Goal: Information Seeking & Learning: Learn about a topic

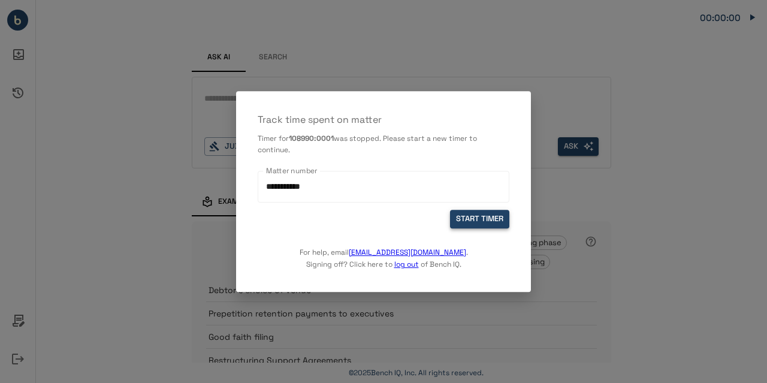
click at [471, 222] on button "START TIMER" at bounding box center [479, 219] width 59 height 19
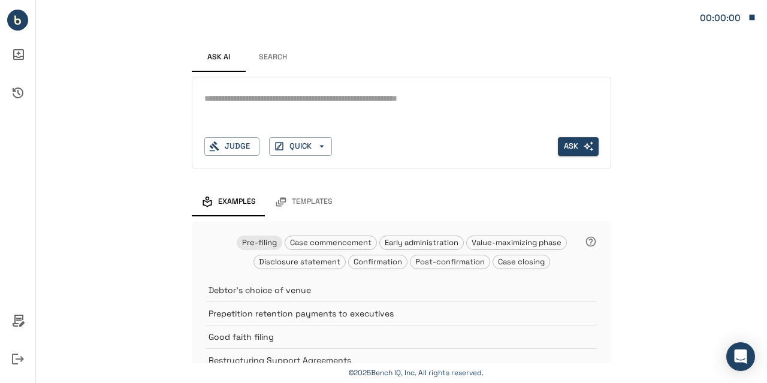
click at [273, 103] on textarea at bounding box center [401, 99] width 394 height 14
type textarea "**********"
click at [566, 145] on button "Ask" at bounding box center [578, 146] width 41 height 19
click at [244, 144] on div "Judge" at bounding box center [231, 146] width 55 height 19
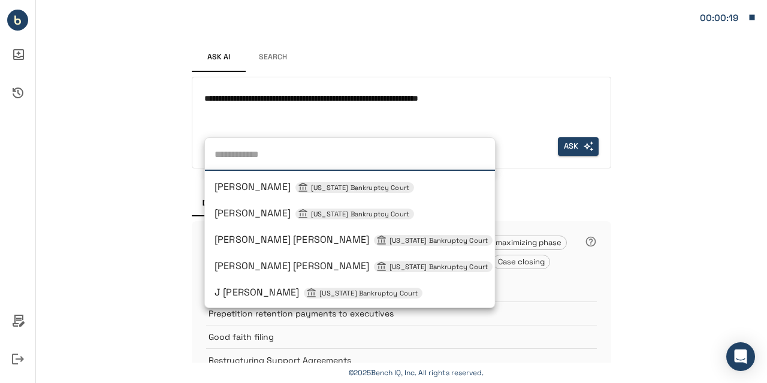
scroll to position [104, 0]
click at [305, 268] on span "Laurie Selber Silverstein Delaware Bankruptcy Court" at bounding box center [353, 266] width 278 height 13
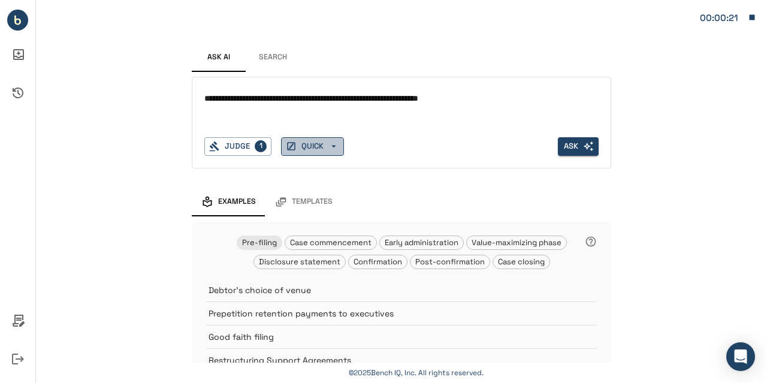
click at [330, 147] on icon "button" at bounding box center [333, 146] width 11 height 11
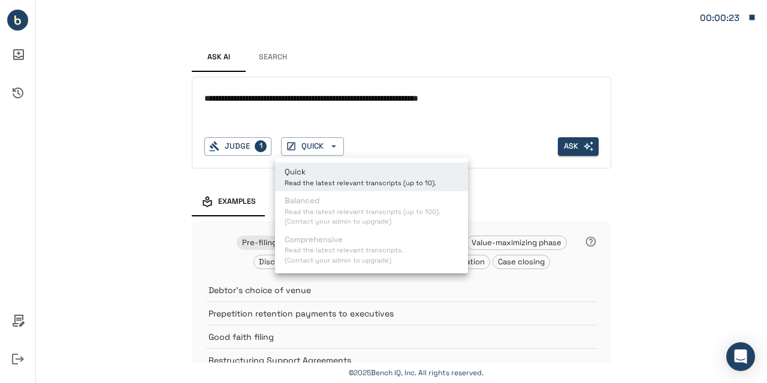
click at [376, 135] on div at bounding box center [383, 191] width 767 height 383
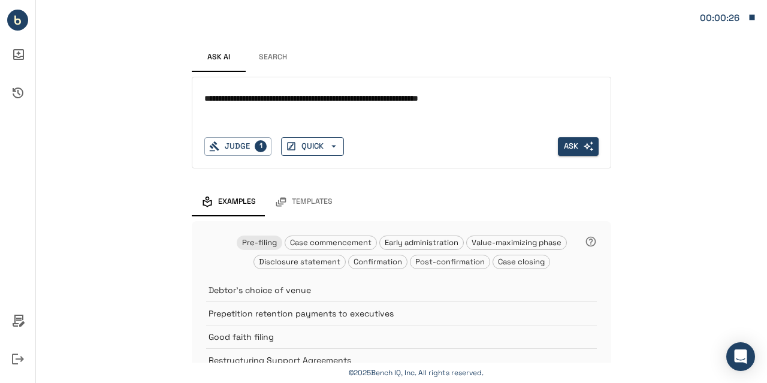
click at [330, 146] on icon "button" at bounding box center [333, 146] width 11 height 11
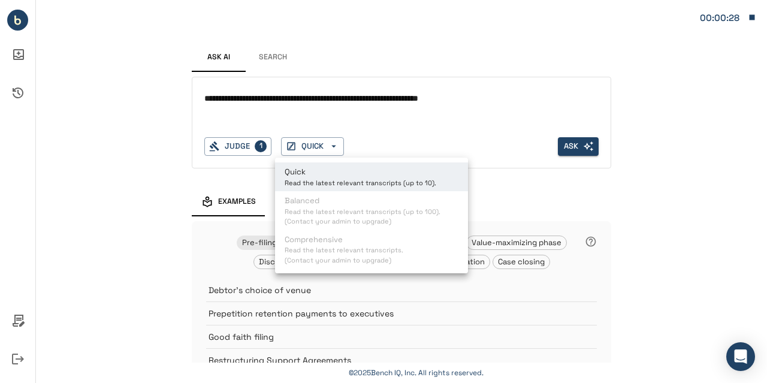
click at [412, 132] on div at bounding box center [383, 191] width 767 height 383
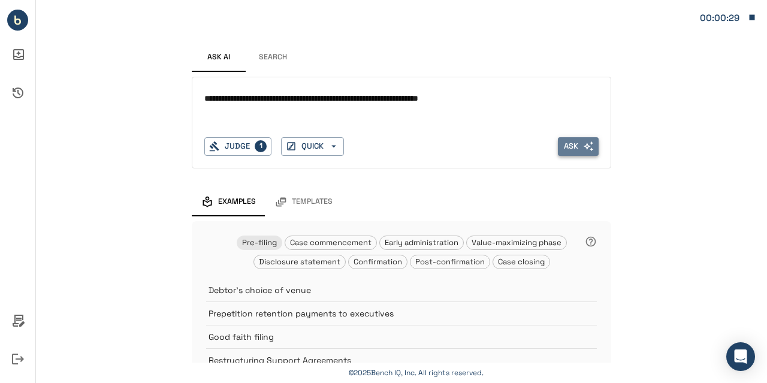
click at [573, 147] on button "Ask" at bounding box center [578, 146] width 41 height 19
click at [240, 144] on div "Judge" at bounding box center [231, 146] width 55 height 19
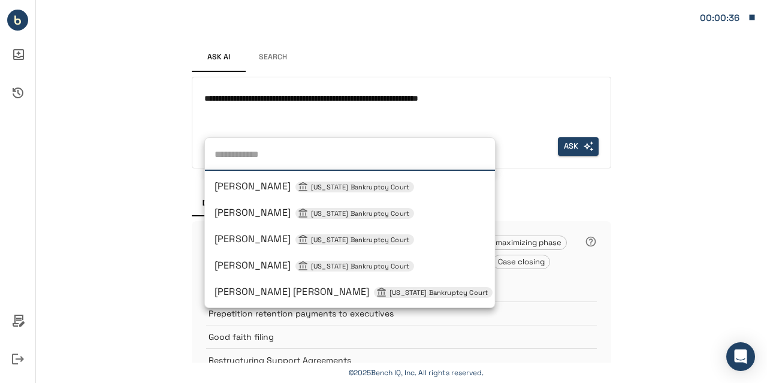
scroll to position [55, 0]
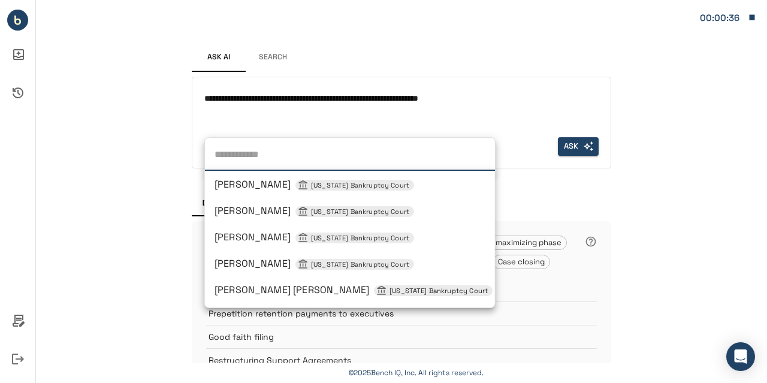
click at [264, 264] on span "Karen B Owens Delaware Bankruptcy Court" at bounding box center [314, 263] width 200 height 13
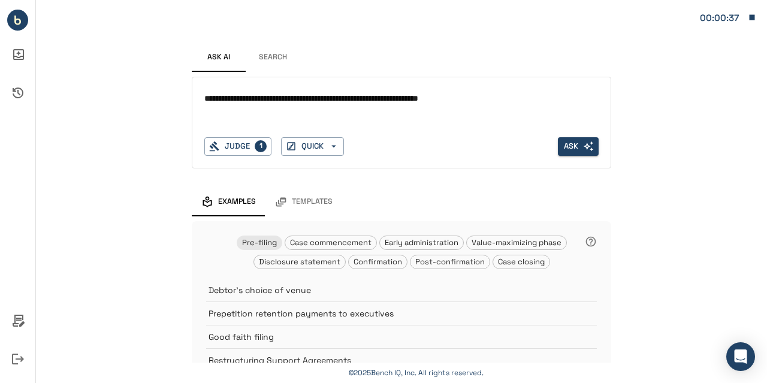
click at [301, 101] on textarea "**********" at bounding box center [401, 99] width 395 height 14
type textarea "**********"
click at [576, 143] on button "Ask" at bounding box center [578, 146] width 41 height 19
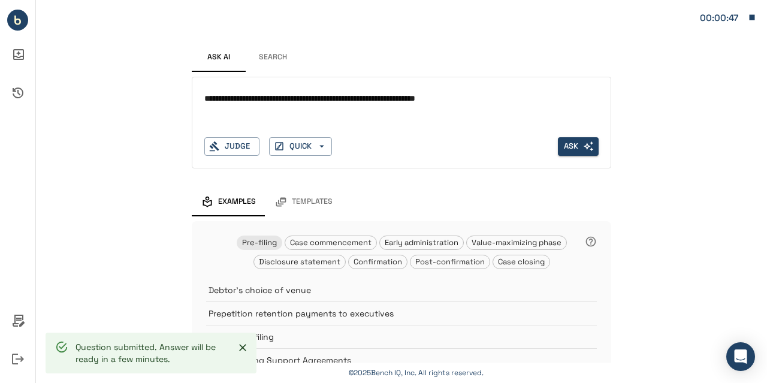
click at [752, 16] on icon "button" at bounding box center [752, 17] width 5 height 5
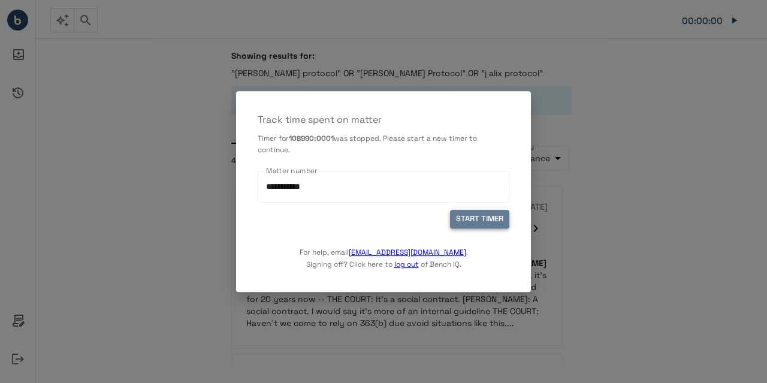
click at [467, 213] on button "START TIMER" at bounding box center [479, 219] width 59 height 19
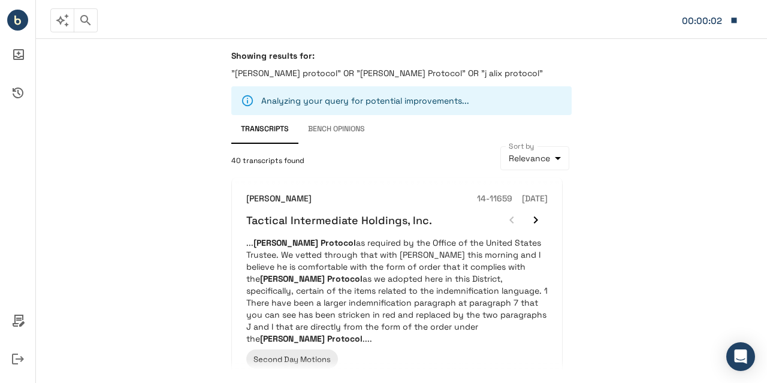
scroll to position [177, 0]
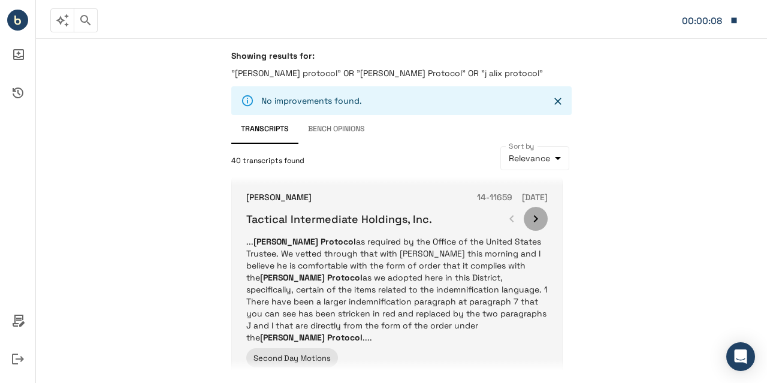
click at [536, 215] on icon "button" at bounding box center [535, 218] width 14 height 14
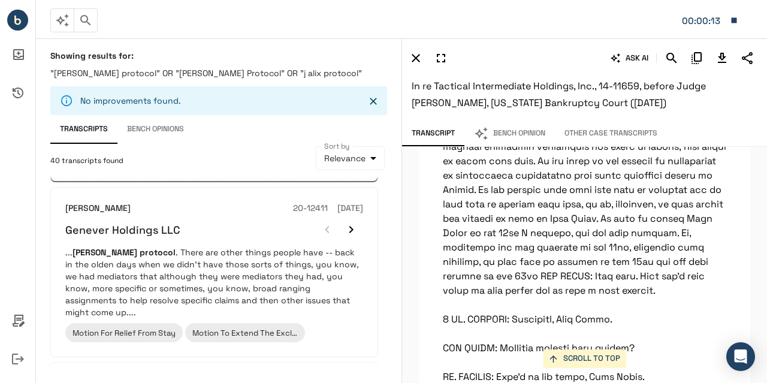
scroll to position [377, 0]
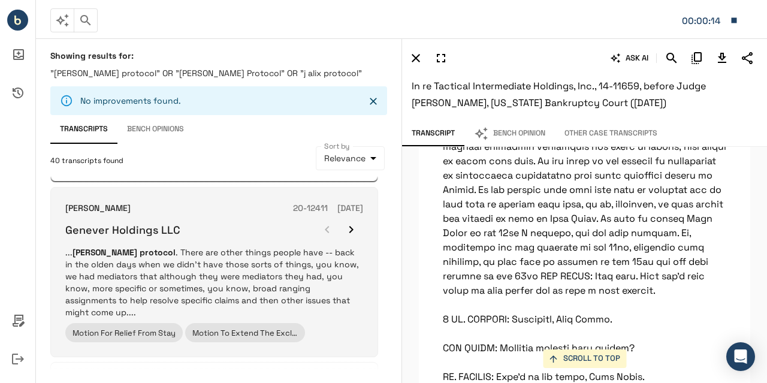
click at [343, 269] on p "... J. Alix protocol . There are other things people have -- back in the olden …" at bounding box center [214, 282] width 298 height 72
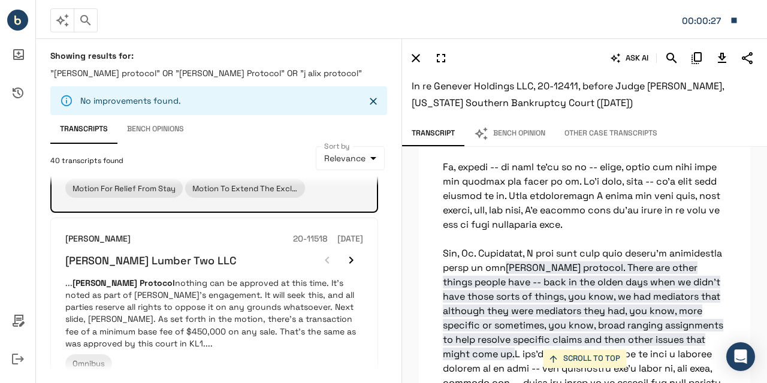
scroll to position [522, 0]
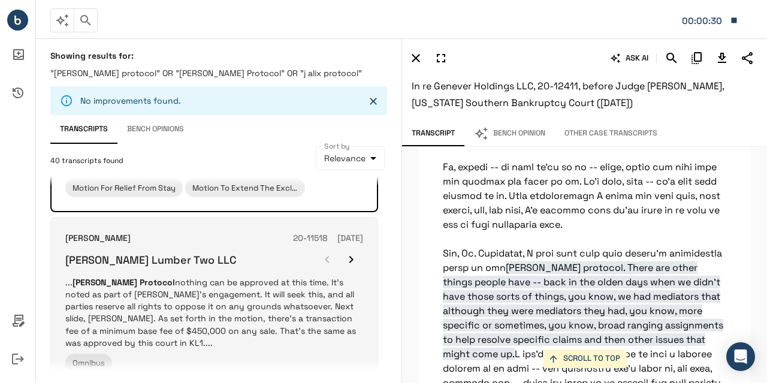
click at [334, 294] on p "... J. Alix Protocol nothing can be approved at this time. It’s noted as part o…" at bounding box center [214, 312] width 298 height 72
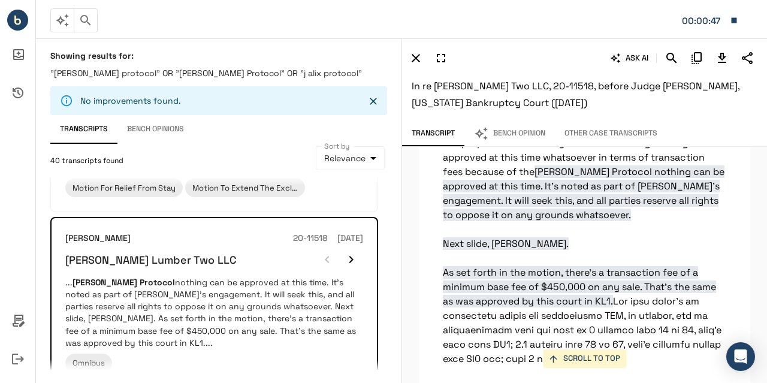
scroll to position [6728, 0]
click at [725, 56] on icon "Download Transcript" at bounding box center [722, 58] width 14 height 14
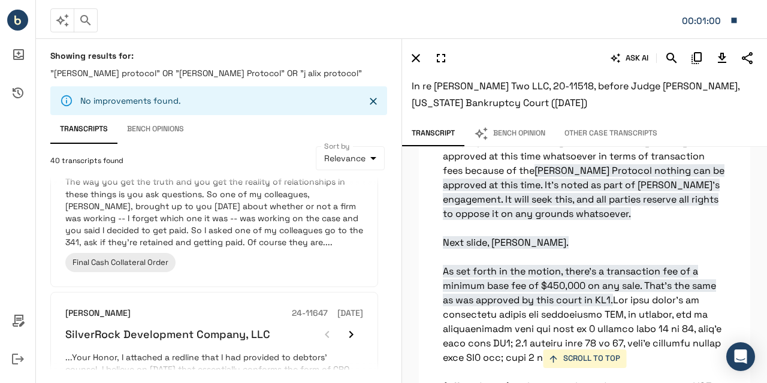
scroll to position [1101, 0]
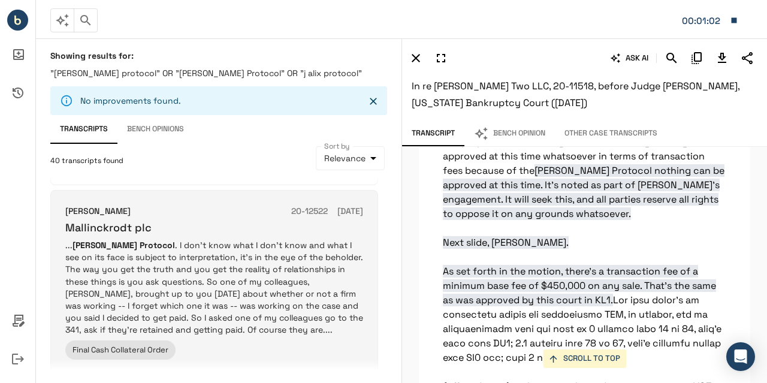
click at [261, 285] on p "... J. Alix Protocol . I don't know what I don't know and what I see on its fac…" at bounding box center [214, 287] width 298 height 96
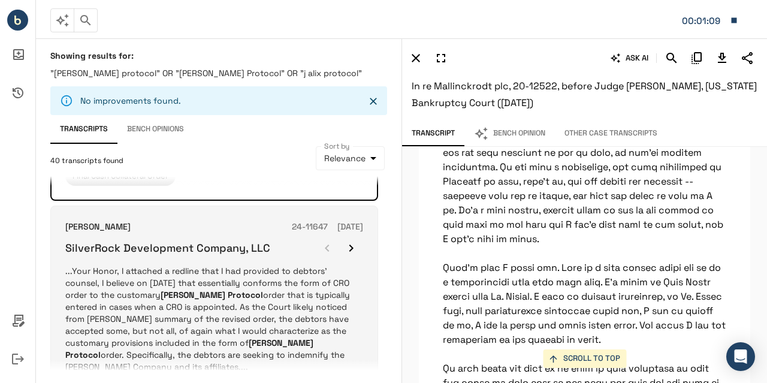
scroll to position [1283, 0]
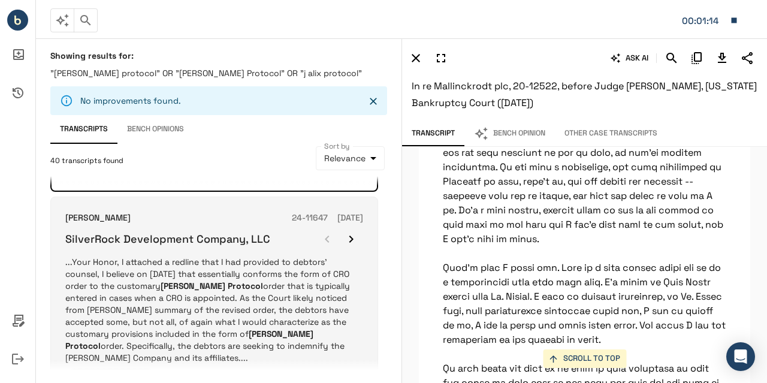
click at [326, 276] on p "...Your Honor, I attached a redline that I had provided to debtors' counsel, I …" at bounding box center [214, 310] width 298 height 108
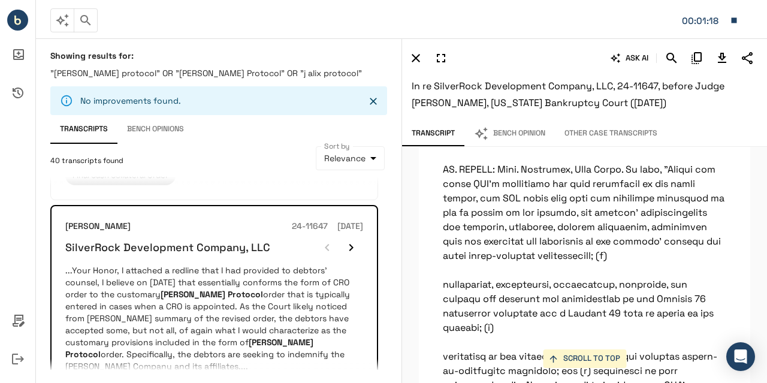
scroll to position [15714, 0]
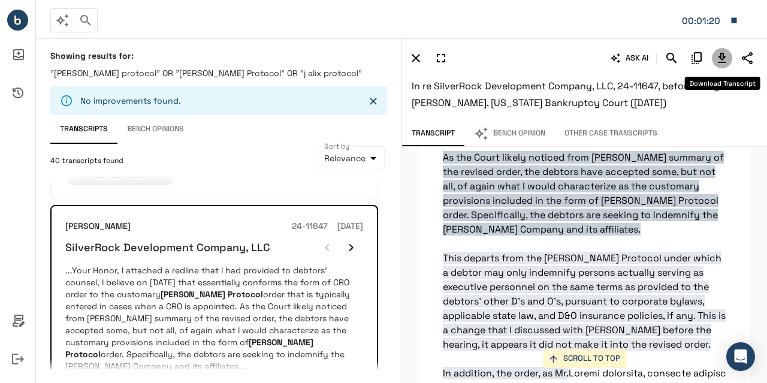
click at [720, 55] on icon "Download Transcript" at bounding box center [722, 58] width 8 height 10
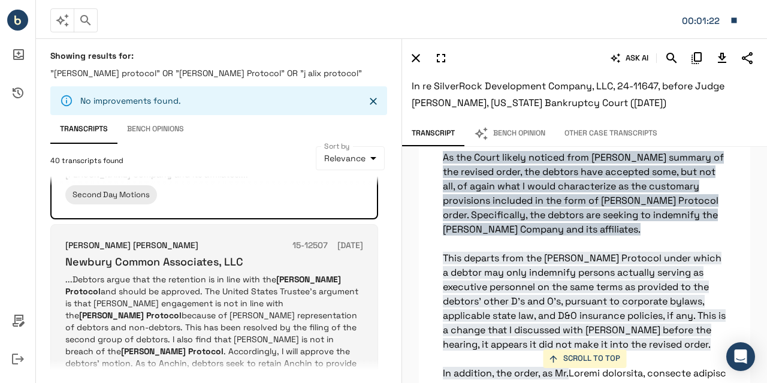
scroll to position [1467, 0]
click at [140, 286] on p "...Debtors argue that the retention is in line with the Jay Alix Protocol and s…" at bounding box center [214, 327] width 298 height 108
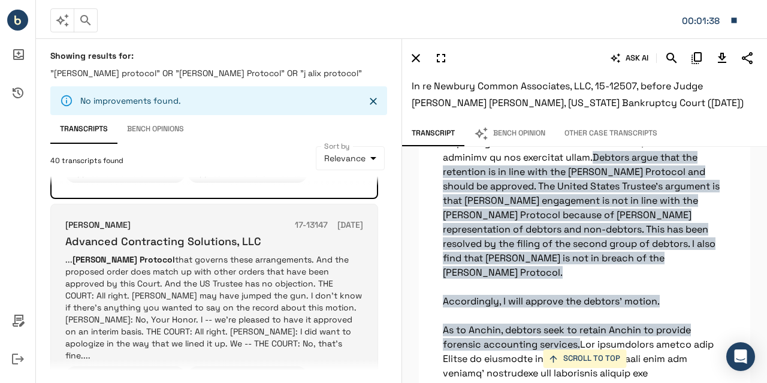
scroll to position [1698, 0]
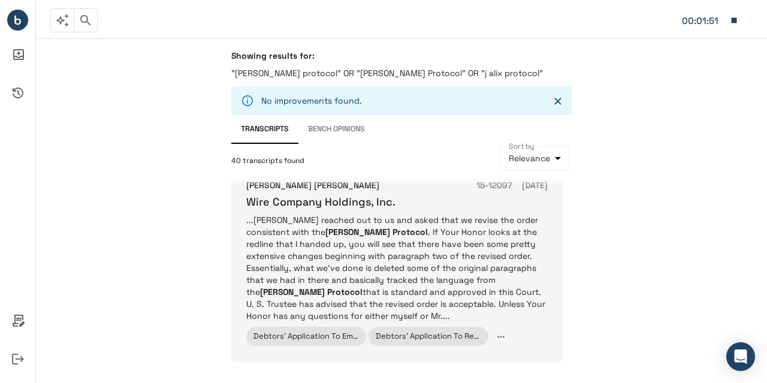
scroll to position [196, 0]
click at [367, 297] on p "...Trustee reached out to us and asked that we revise the order consistent with…" at bounding box center [396, 268] width 301 height 108
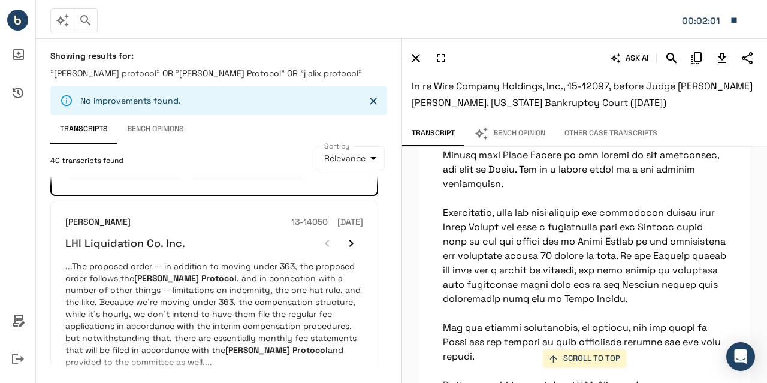
scroll to position [1070, 0]
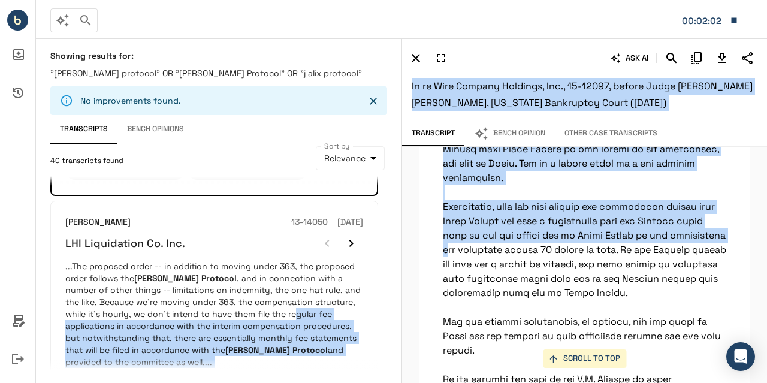
drag, startPoint x: 255, startPoint y: 319, endPoint x: 497, endPoint y: 270, distance: 246.9
click at [497, 270] on div "Showing results for: "j. alix protocol" OR "Jay Alix Protocol" OR "j alix proto…" at bounding box center [401, 210] width 731 height 344
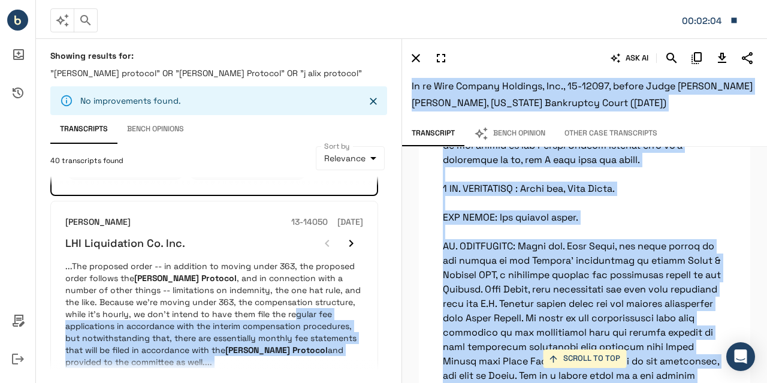
scroll to position [857, 0]
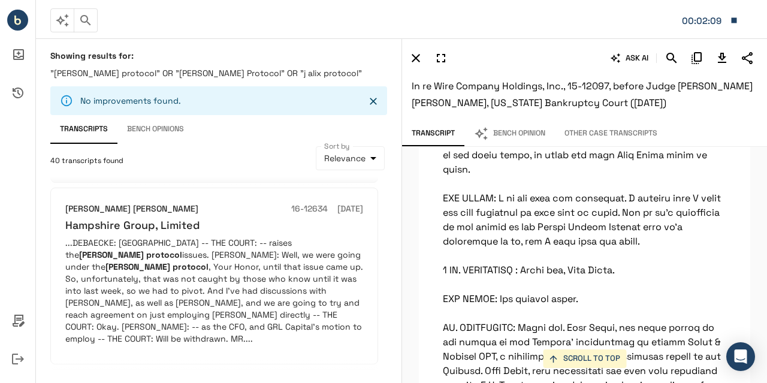
scroll to position [605, 0]
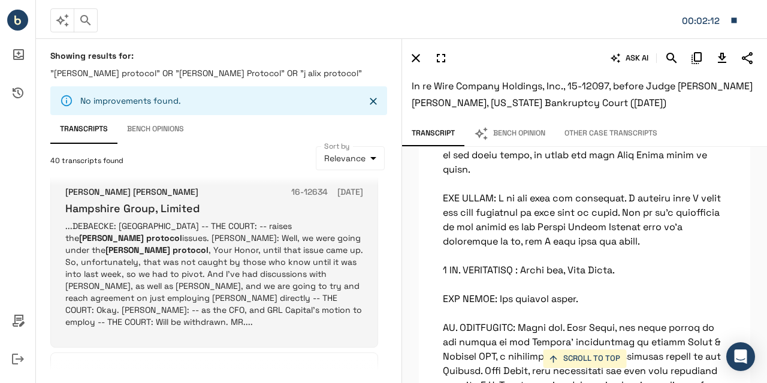
click at [259, 269] on p "...DEBAECKE: Hampshire -- THE COURT: -- raises the Jay Alix protocol issues. MR…" at bounding box center [214, 274] width 298 height 108
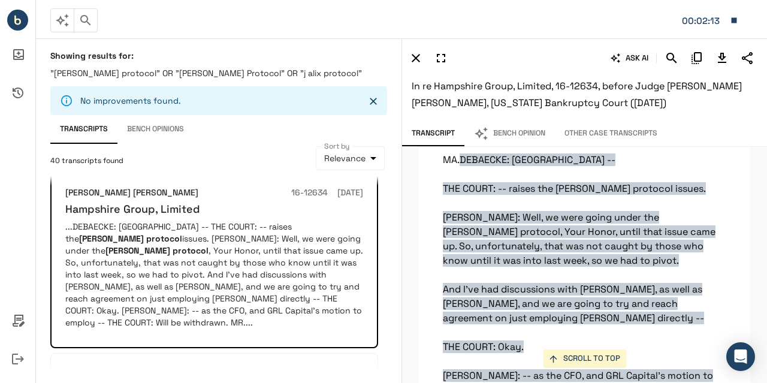
scroll to position [5483, 0]
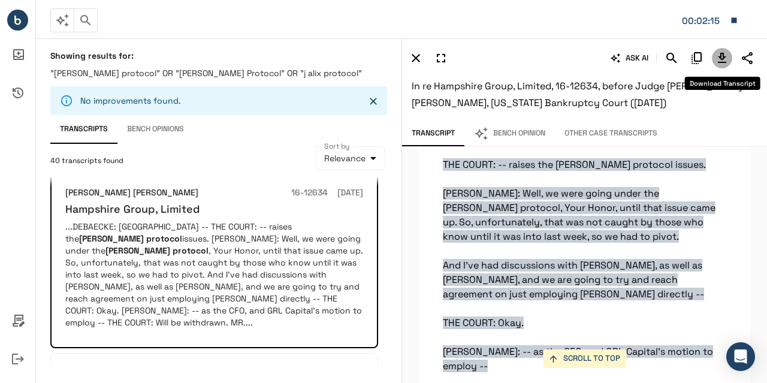
click at [725, 59] on icon "Download Transcript" at bounding box center [722, 58] width 14 height 14
click at [752, 149] on div "SCROLL TO TOP DEBAECKE: Hampshire -- THE COURT: -- raises the Jay Alix protocol…" at bounding box center [584, 265] width 365 height 236
click at [732, 20] on icon "button" at bounding box center [734, 19] width 5 height 5
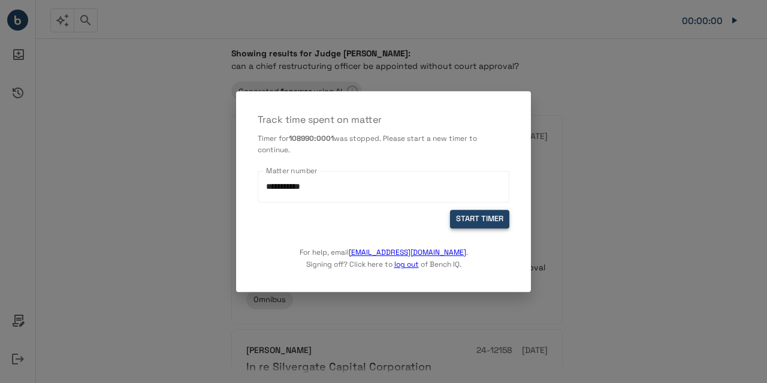
click at [469, 217] on button "START TIMER" at bounding box center [479, 219] width 59 height 19
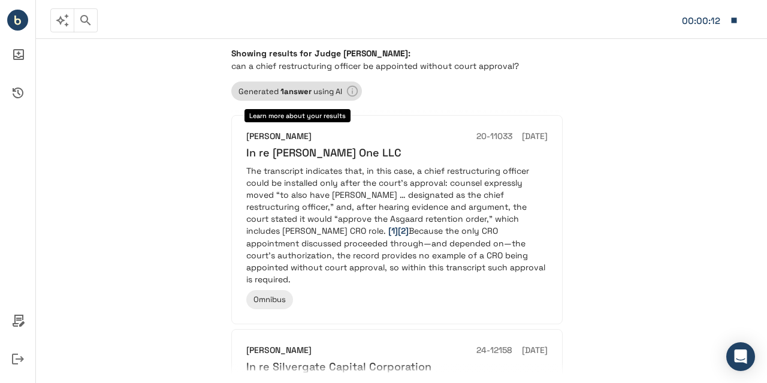
click at [296, 90] on b "1 answer" at bounding box center [295, 91] width 31 height 10
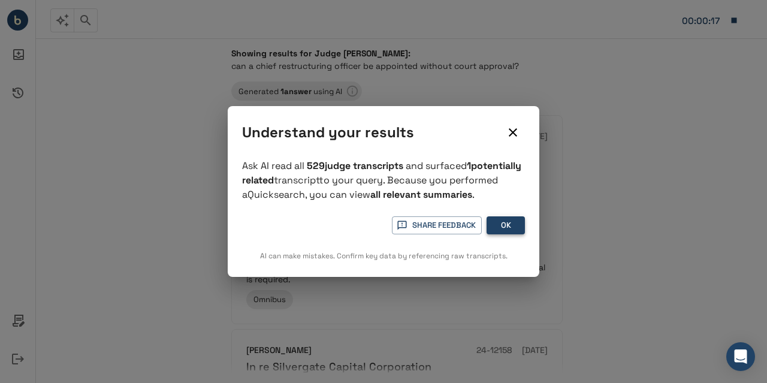
click at [512, 229] on button "OK" at bounding box center [505, 225] width 38 height 19
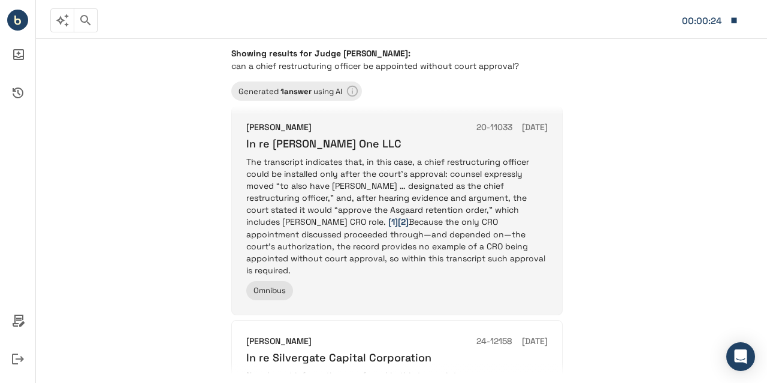
scroll to position [10, 0]
click at [449, 247] on p "The transcript indicates that, in this case, a chief restructuring officer coul…" at bounding box center [396, 215] width 301 height 120
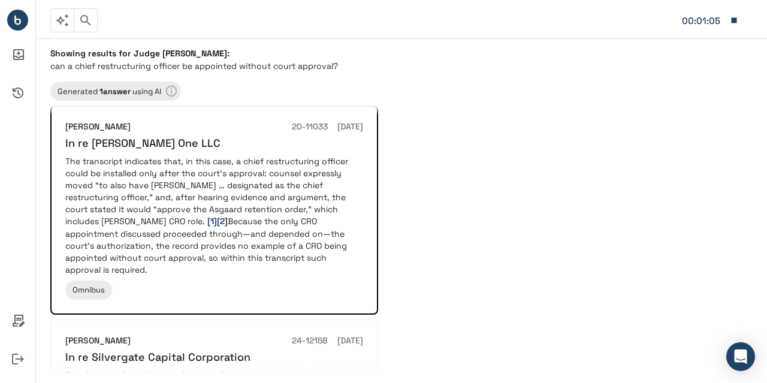
click at [645, 219] on div "ASK AI Transcript Bench Opinion Other Case Transcripts Bench Opinion Unavailabl…" at bounding box center [583, 210] width 365 height 344
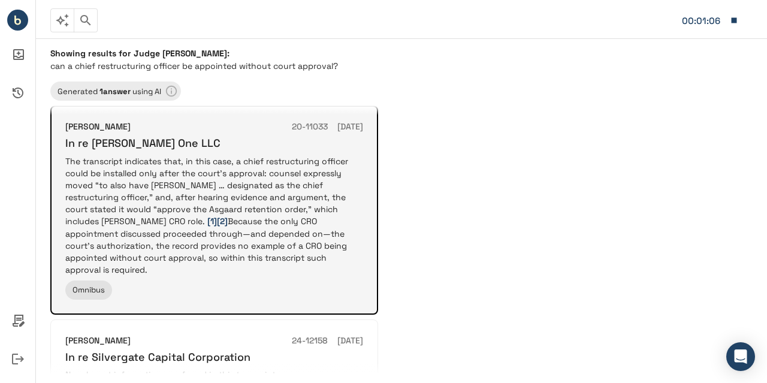
click at [292, 233] on p "The transcript indicates that, in this case, a chief restructuring officer coul…" at bounding box center [214, 215] width 298 height 120
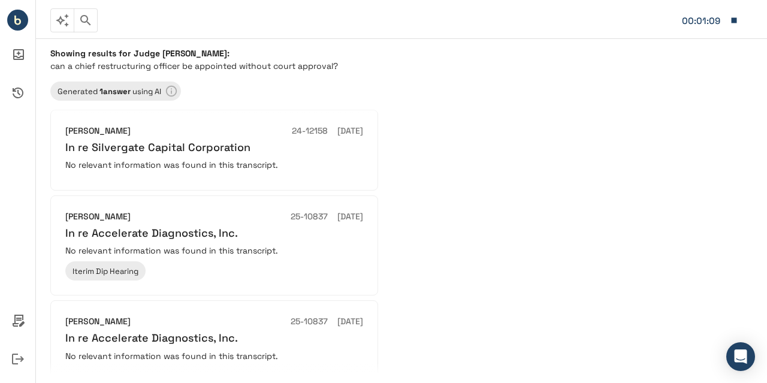
scroll to position [0, 0]
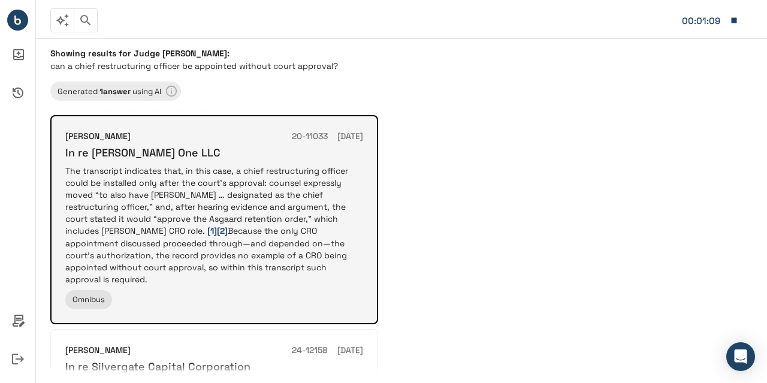
click at [265, 204] on p "The transcript indicates that, in this case, a chief restructuring officer coul…" at bounding box center [214, 225] width 298 height 120
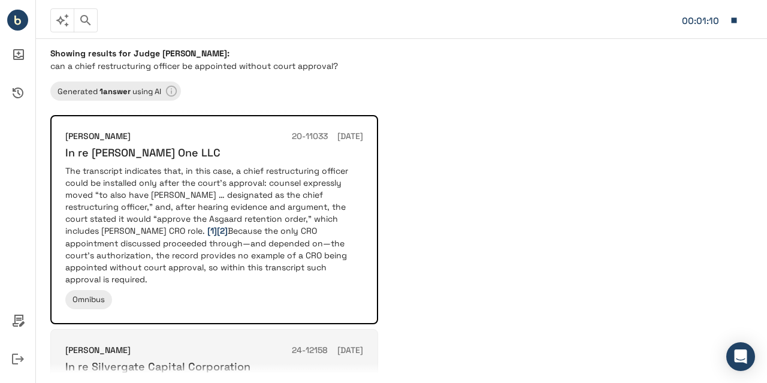
click at [216, 342] on div "Karen B Owens 24-12158 05/13/2025 In re Silvergate Capital Corporation No relev…" at bounding box center [214, 369] width 328 height 81
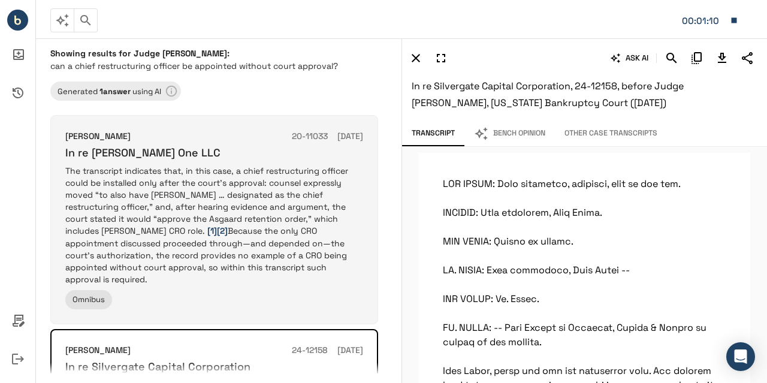
click at [262, 214] on p "The transcript indicates that, in this case, a chief restructuring officer coul…" at bounding box center [214, 225] width 298 height 120
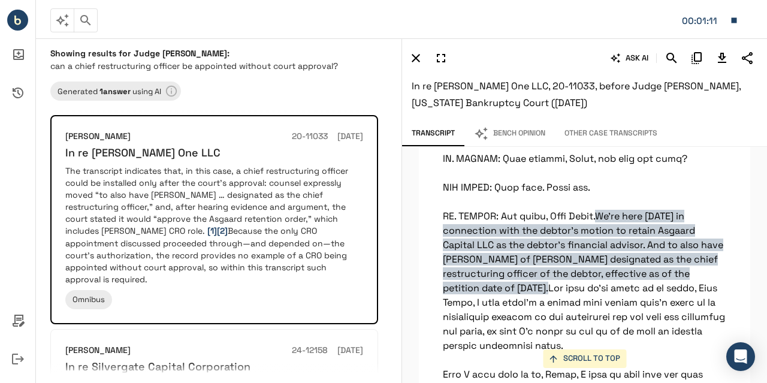
scroll to position [947, 0]
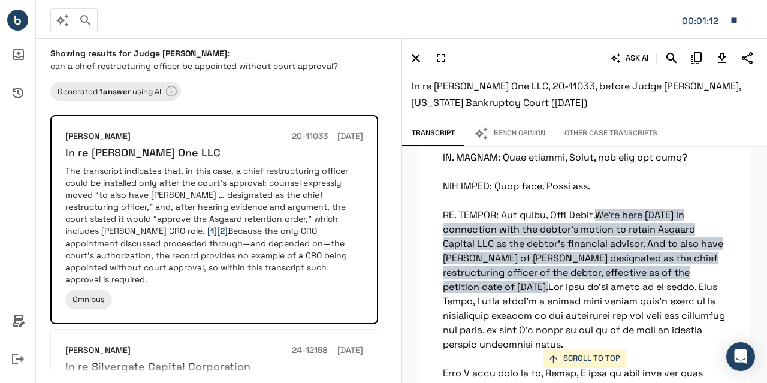
click at [530, 137] on button "Bench Opinion" at bounding box center [509, 133] width 90 height 25
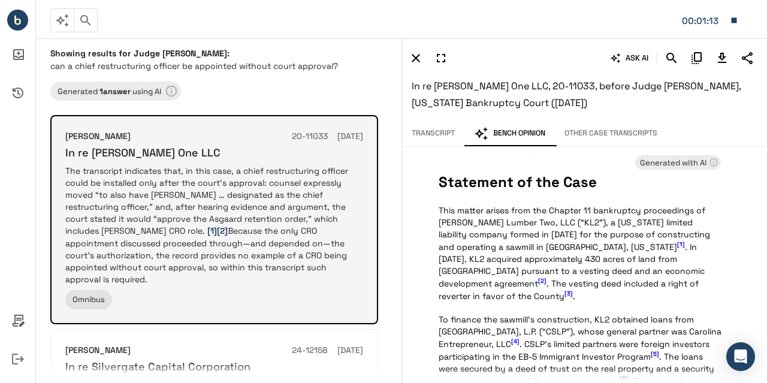
click at [358, 249] on p "The transcript indicates that, in this case, a chief restructuring officer coul…" at bounding box center [214, 225] width 298 height 120
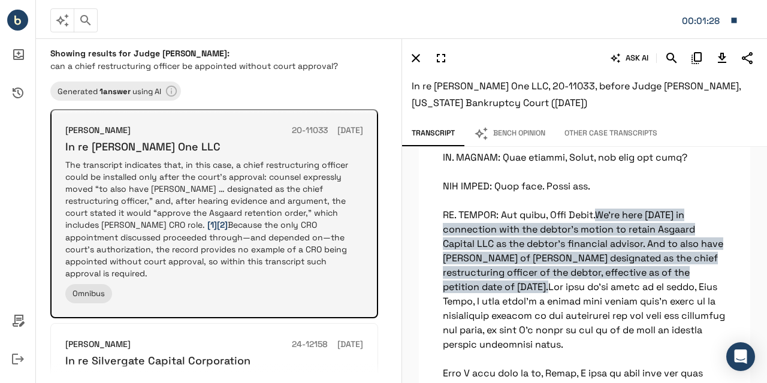
scroll to position [0, 0]
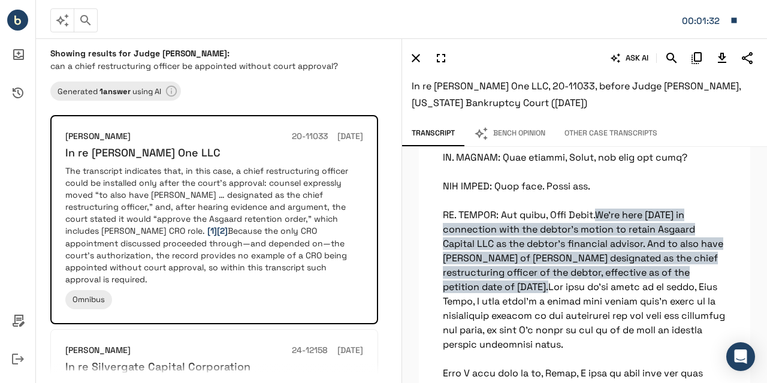
click at [734, 19] on icon "button" at bounding box center [734, 19] width 5 height 5
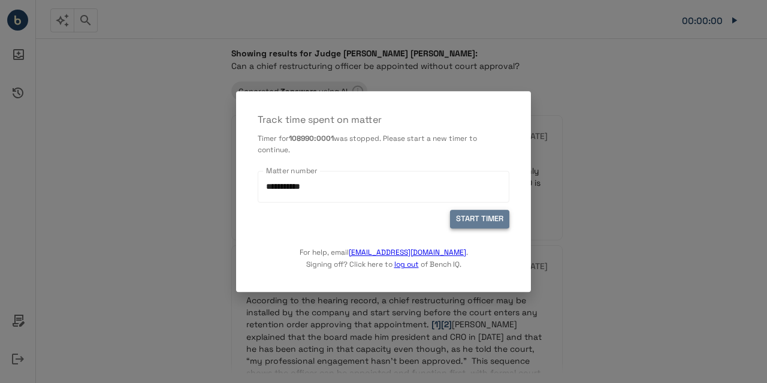
click at [476, 217] on button "START TIMER" at bounding box center [479, 219] width 59 height 19
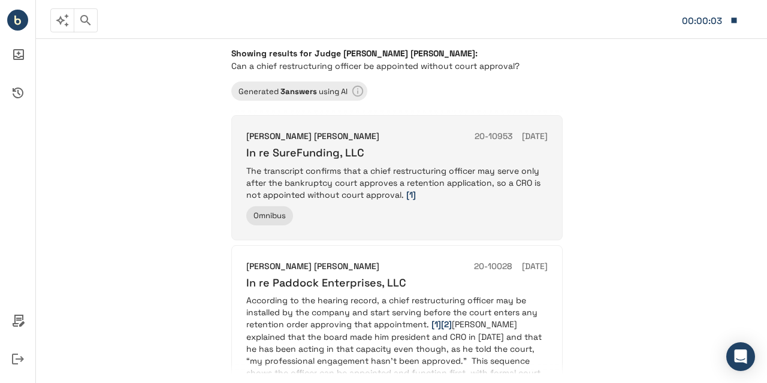
click at [494, 199] on p "The transcript confirms that a chief restructuring officer may serve only after…" at bounding box center [396, 183] width 301 height 37
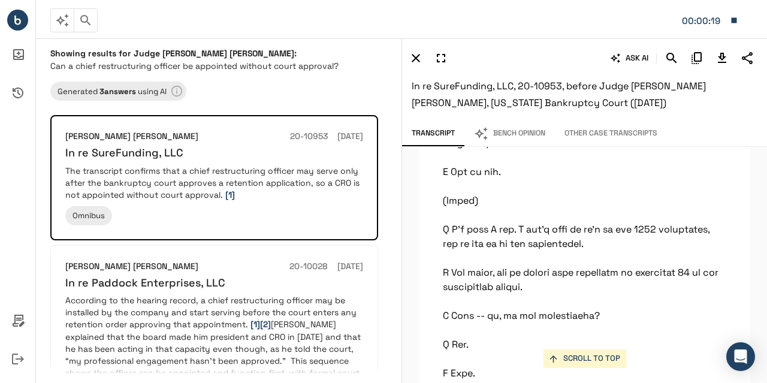
scroll to position [92331, 0]
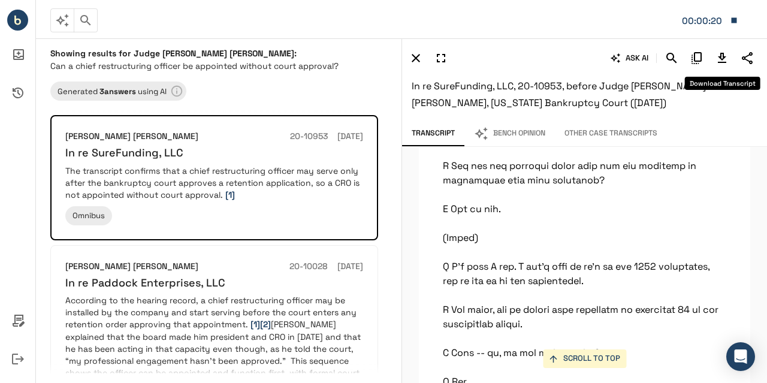
click at [719, 56] on icon "Download Transcript" at bounding box center [722, 58] width 14 height 14
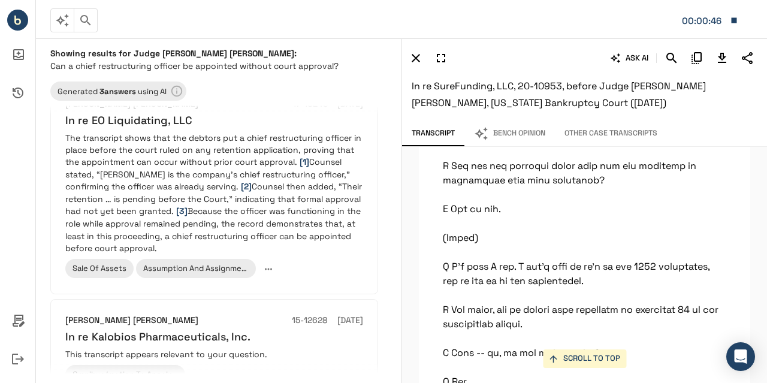
scroll to position [518, 0]
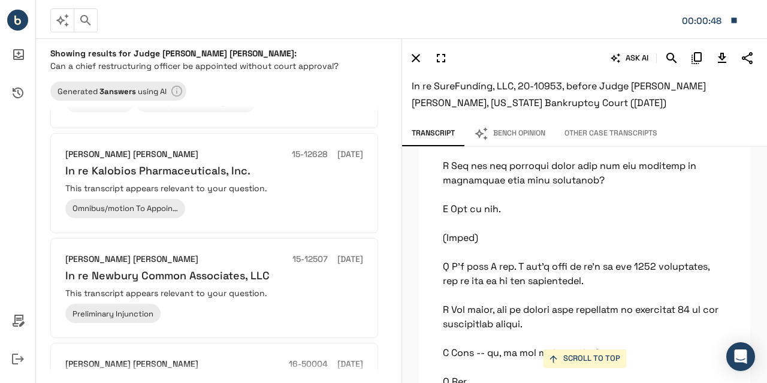
click at [732, 19] on icon "button" at bounding box center [734, 19] width 5 height 5
